Goal: Transaction & Acquisition: Subscribe to service/newsletter

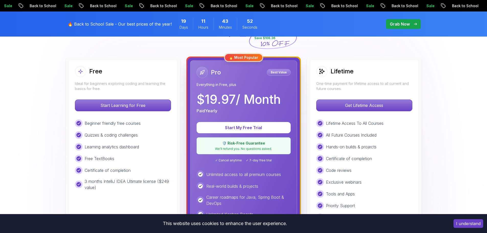
scroll to position [102, 0]
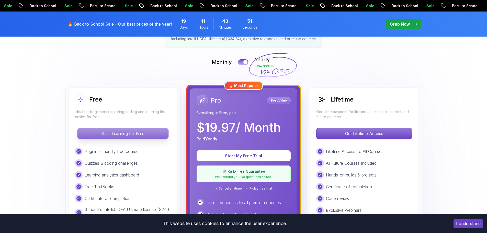
click at [132, 134] on p "Start Learning for Free" at bounding box center [122, 133] width 91 height 11
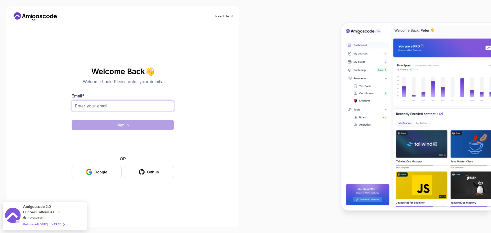
click at [116, 107] on input "Email *" at bounding box center [123, 105] width 102 height 11
type input "[EMAIL_ADDRESS][DOMAIN_NAME]"
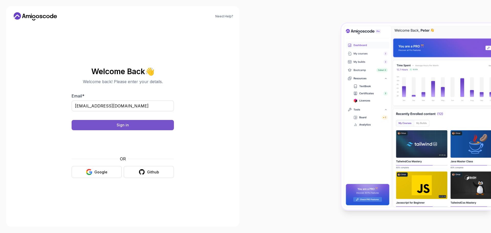
click at [122, 124] on div "Sign in" at bounding box center [123, 124] width 12 height 5
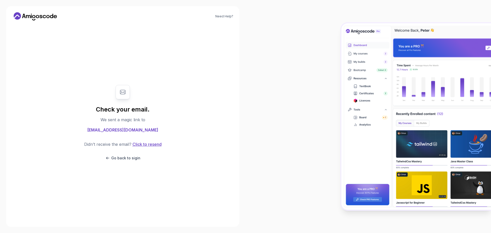
click at [156, 146] on button "Click to resend" at bounding box center [146, 144] width 30 height 6
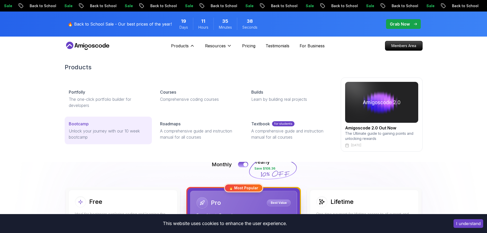
click at [122, 131] on p "Unlock your journey with our 10 week bootcamp" at bounding box center [108, 134] width 79 height 12
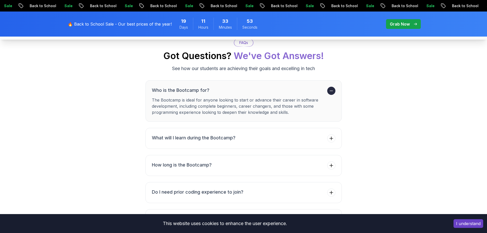
scroll to position [1917, 0]
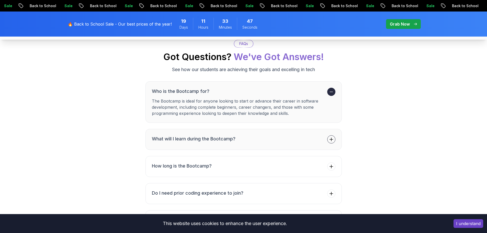
click at [330, 142] on icon at bounding box center [331, 139] width 5 height 5
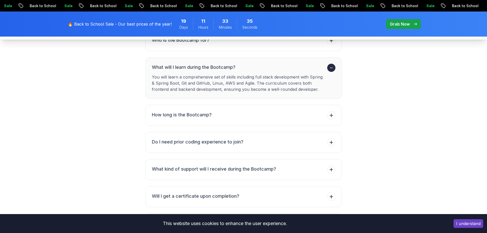
scroll to position [1993, 0]
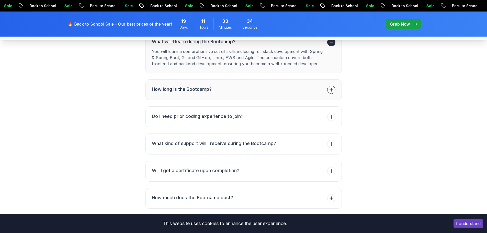
click at [331, 90] on icon at bounding box center [331, 89] width 5 height 5
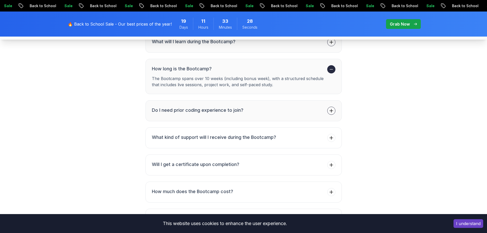
click at [333, 109] on span at bounding box center [331, 111] width 8 height 8
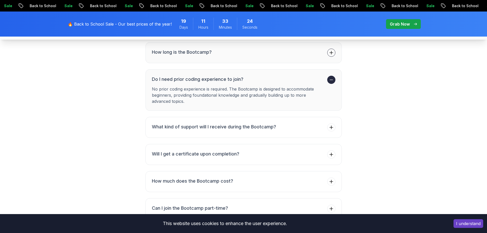
scroll to position [2019, 0]
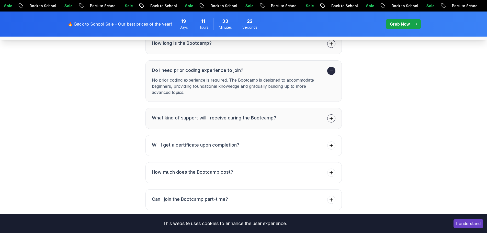
click at [330, 119] on icon at bounding box center [331, 118] width 5 height 5
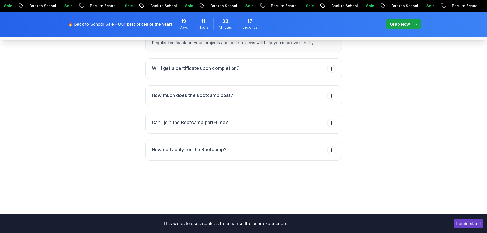
scroll to position [2070, 0]
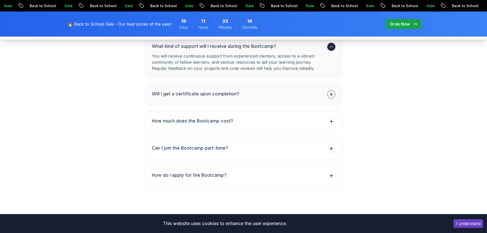
click at [330, 95] on icon at bounding box center [330, 94] width 3 height 3
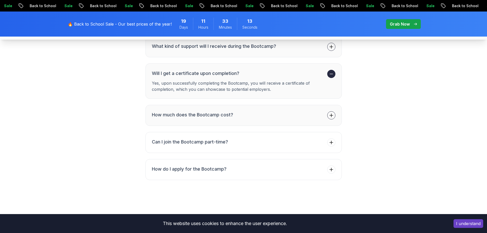
click at [333, 118] on span at bounding box center [331, 115] width 8 height 8
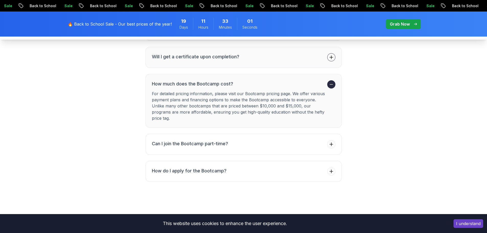
scroll to position [2095, 0]
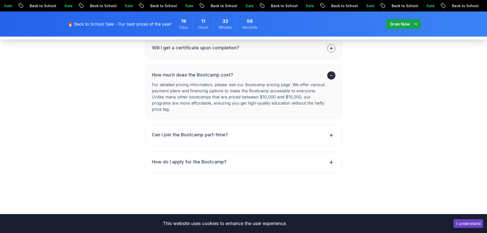
click at [275, 85] on p "For detailed pricing information, please visit our Bootcamp pricing page. We of…" at bounding box center [238, 97] width 173 height 31
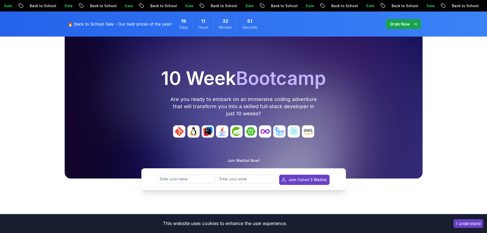
scroll to position [0, 0]
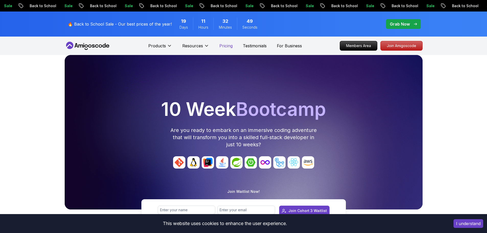
click at [228, 45] on p "Pricing" at bounding box center [225, 46] width 13 height 6
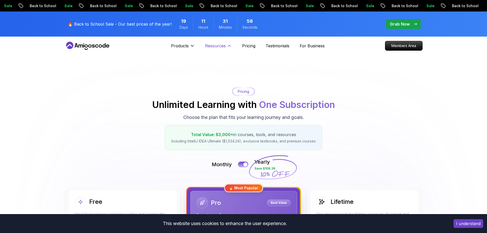
click at [220, 43] on p "Resources" at bounding box center [215, 46] width 21 height 6
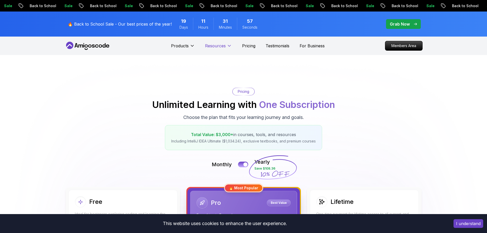
click at [220, 43] on p "Resources" at bounding box center [215, 46] width 21 height 6
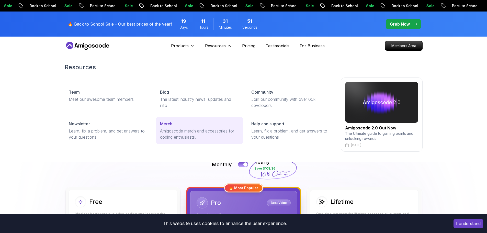
click at [171, 131] on p "Amigoscode merch and accessories for coding enthusiasts." at bounding box center [199, 134] width 79 height 12
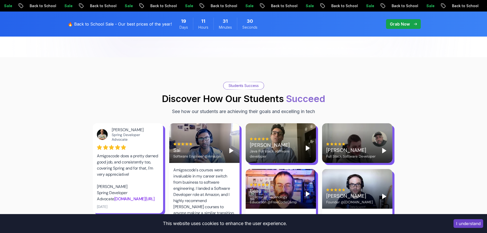
scroll to position [639, 0]
click at [403, 24] on p "Grab Now" at bounding box center [400, 24] width 20 height 6
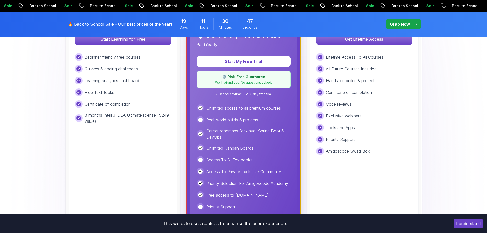
scroll to position [128, 0]
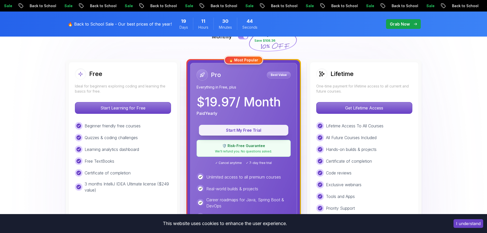
click at [241, 133] on p "Start My Free Trial" at bounding box center [244, 130] width 78 height 6
